Goal: Transaction & Acquisition: Obtain resource

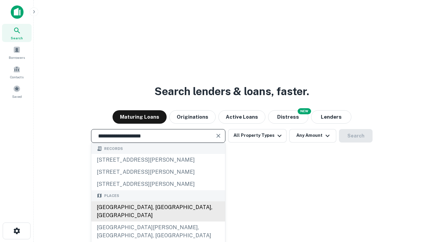
click at [158, 222] on div "[GEOGRAPHIC_DATA], [GEOGRAPHIC_DATA], [GEOGRAPHIC_DATA]" at bounding box center [158, 211] width 134 height 20
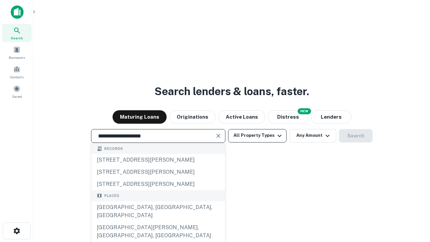
type input "**********"
click at [258, 136] on button "All Property Types" at bounding box center [257, 135] width 59 height 13
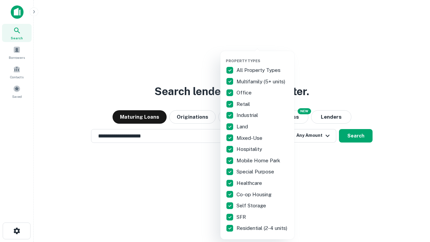
click at [263, 56] on button "button" at bounding box center [263, 56] width 74 height 0
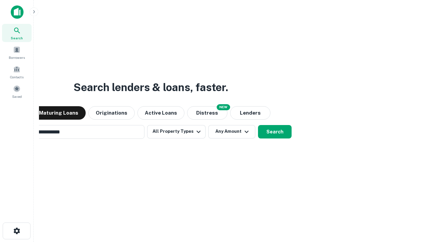
scroll to position [10, 0]
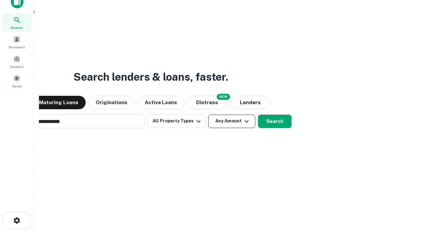
click at [208, 115] on button "Any Amount" at bounding box center [231, 121] width 47 height 13
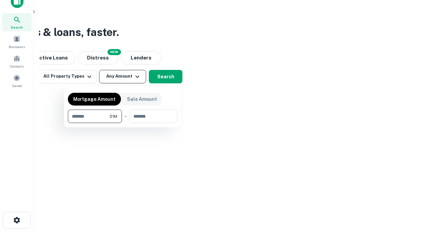
type input "*******"
click at [123, 123] on button "button" at bounding box center [123, 123] width 110 height 0
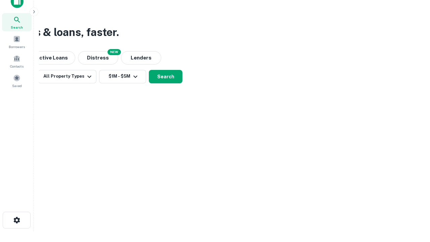
scroll to position [10, 0]
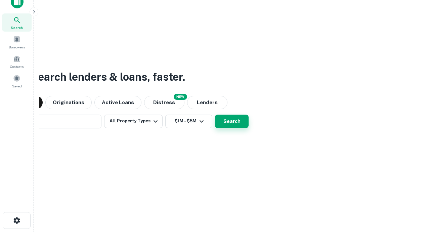
click at [215, 115] on button "Search" at bounding box center [232, 121] width 34 height 13
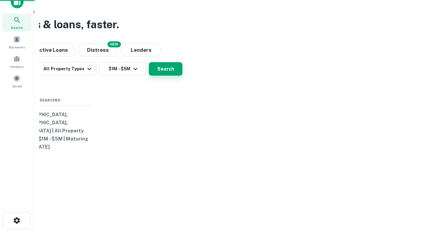
scroll to position [11, 0]
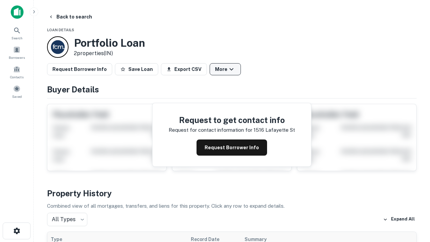
click at [225, 69] on button "More" at bounding box center [225, 69] width 31 height 12
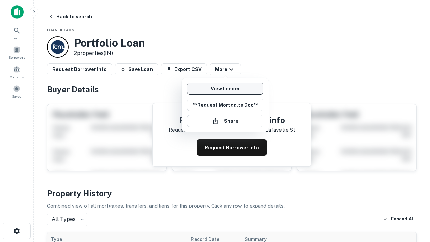
click at [225, 89] on link "View Lender" at bounding box center [225, 89] width 76 height 12
